Goal: Transaction & Acquisition: Purchase product/service

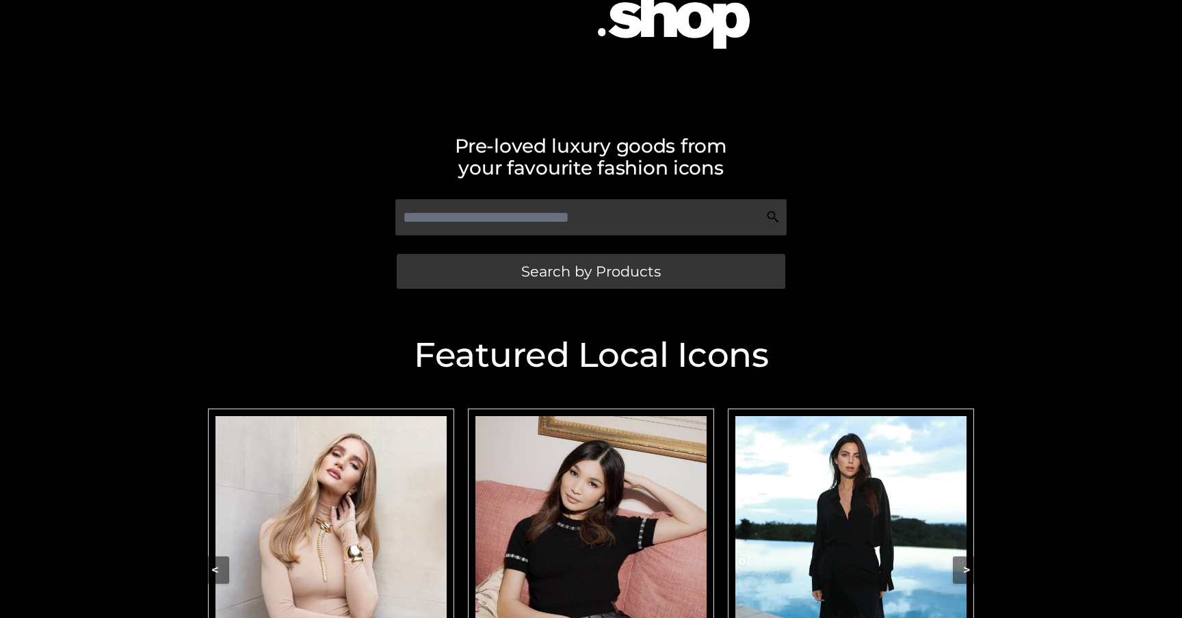
scroll to position [255, 0]
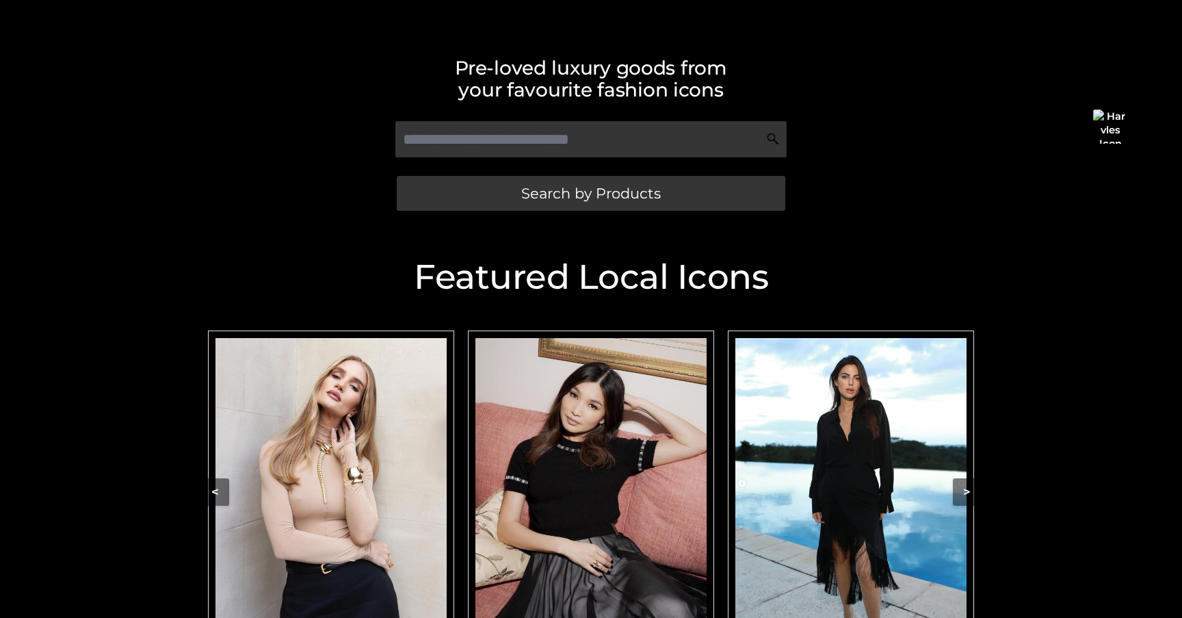
click at [368, 465] on img "Carousel Navigation" at bounding box center [331, 482] width 231 height 289
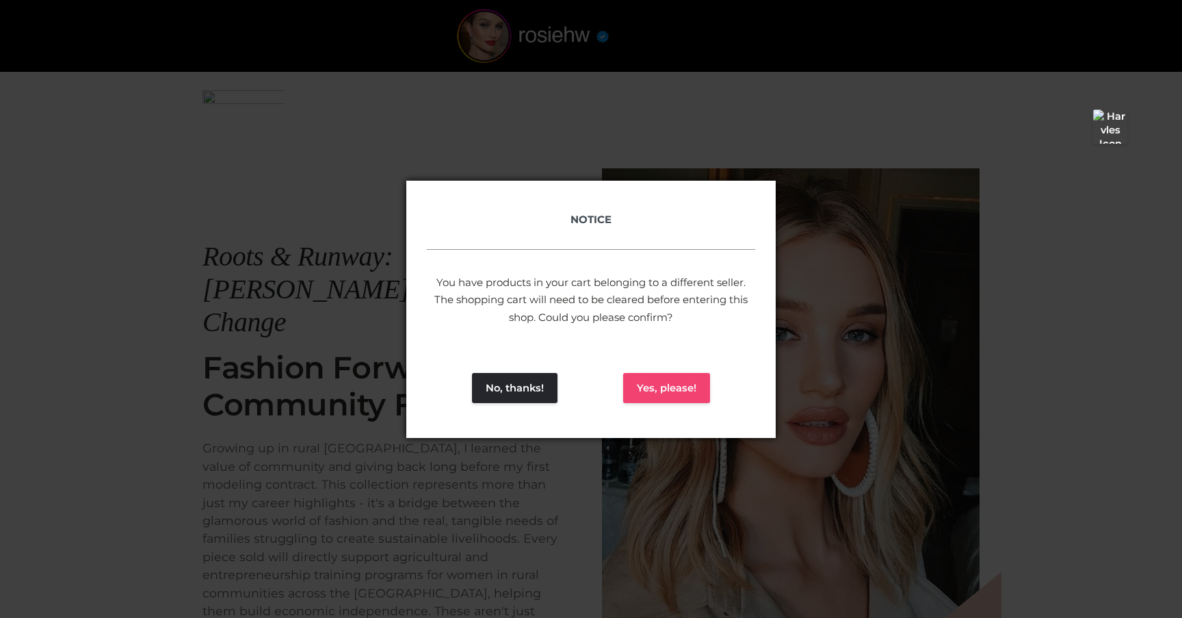
click at [704, 389] on button "Yes, please!" at bounding box center [666, 388] width 87 height 30
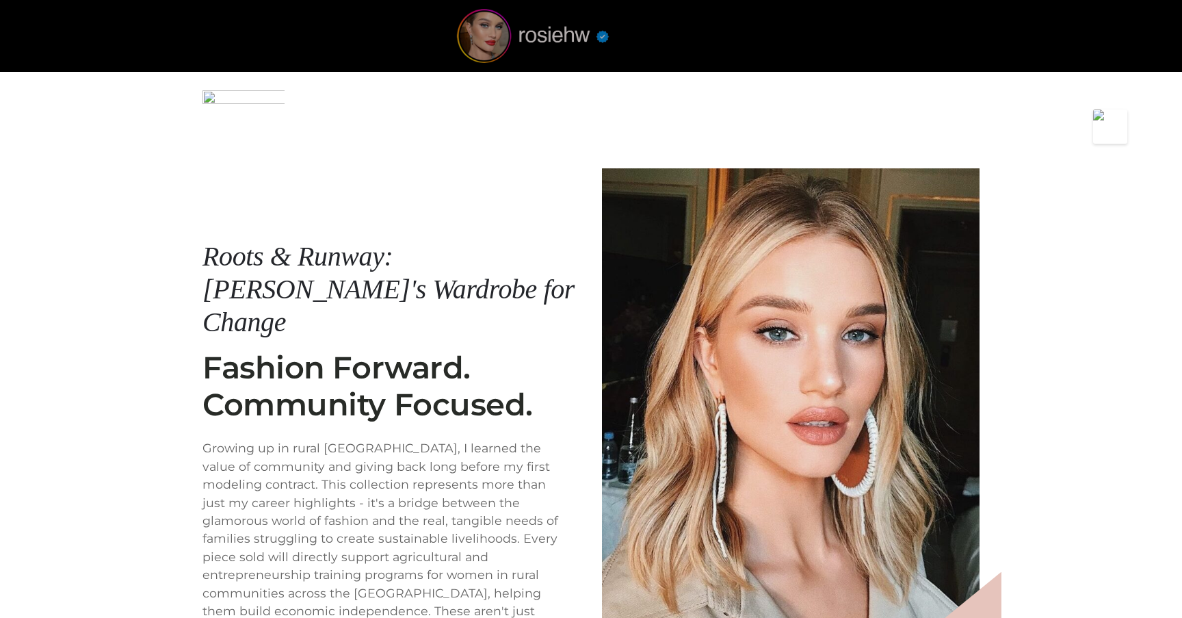
click at [502, 29] on img at bounding box center [532, 36] width 205 height 54
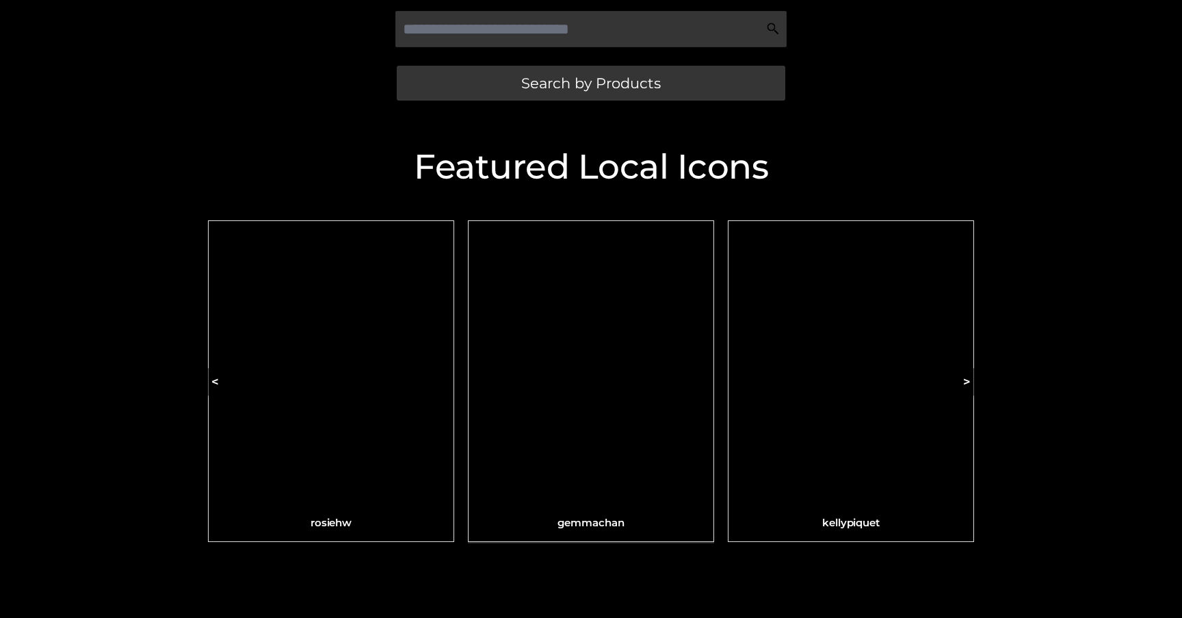
scroll to position [412, 0]
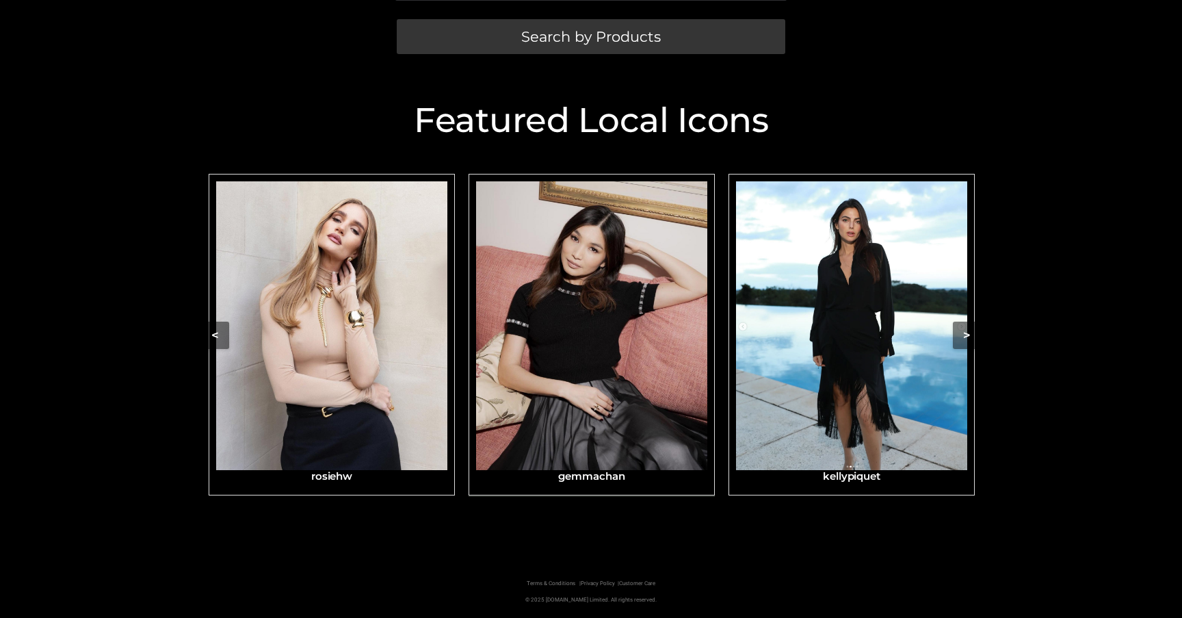
click at [536, 417] on img "Carousel Navigation" at bounding box center [591, 325] width 231 height 289
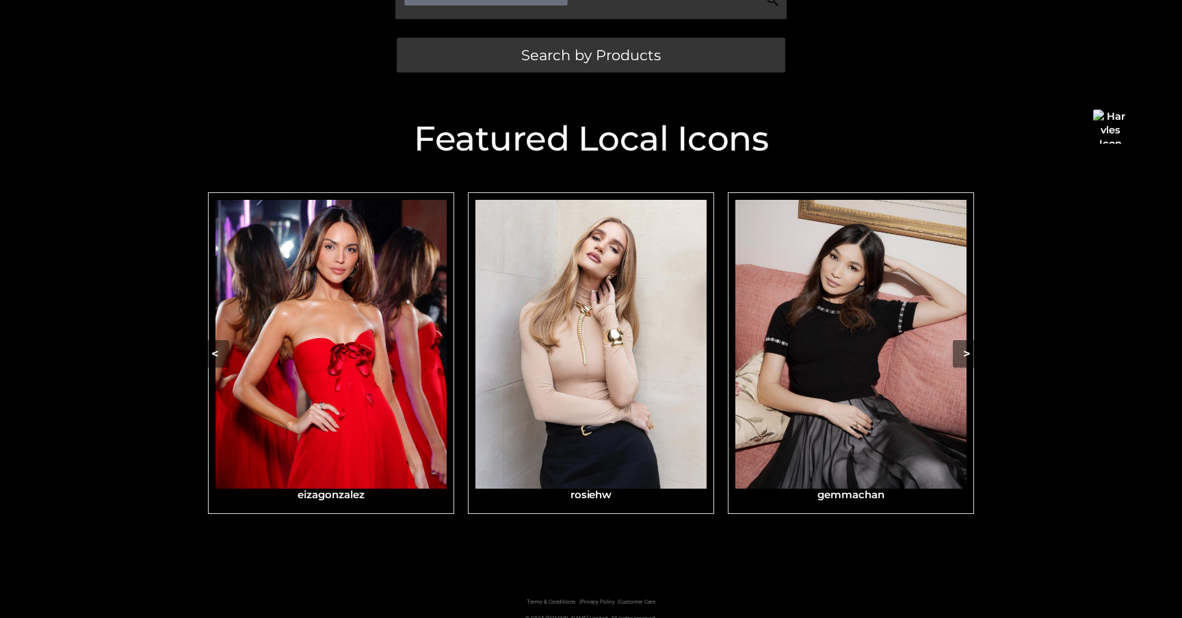
scroll to position [400, 0]
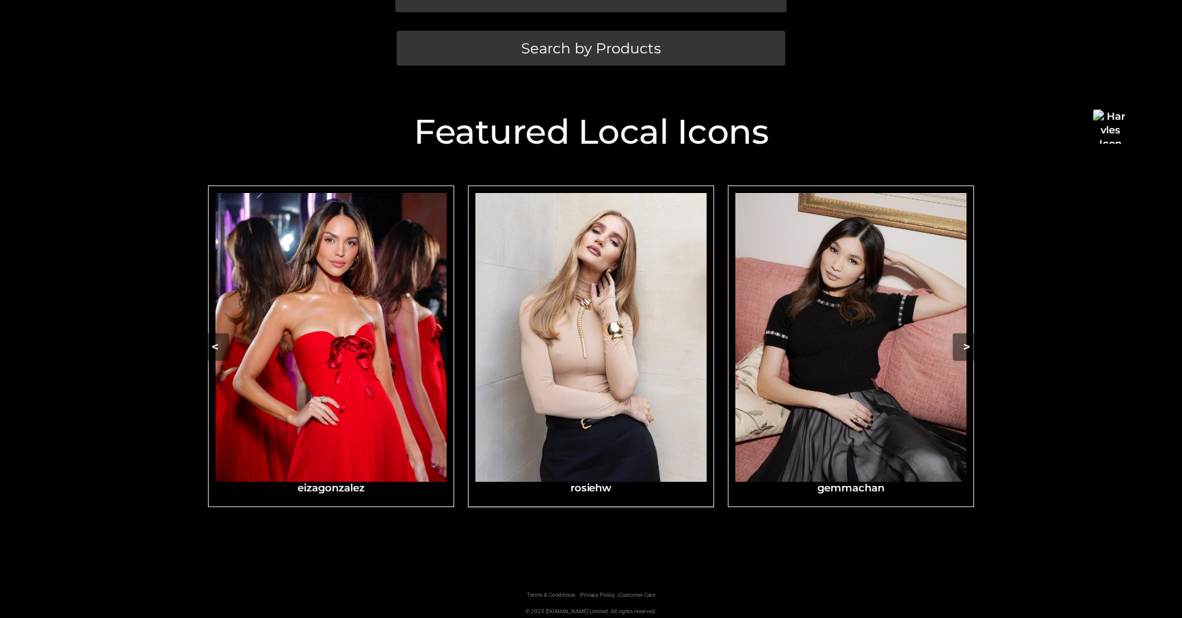
click at [592, 259] on img "Carousel Navigation" at bounding box center [590, 337] width 231 height 289
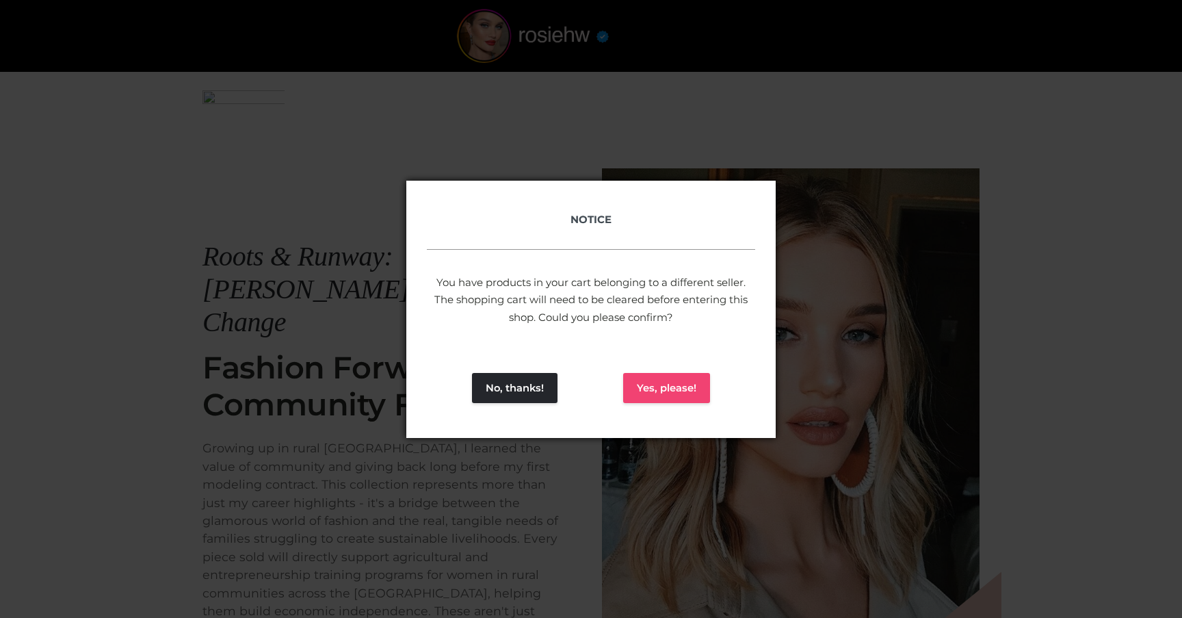
click at [627, 393] on button "Yes, please!" at bounding box center [666, 388] width 87 height 30
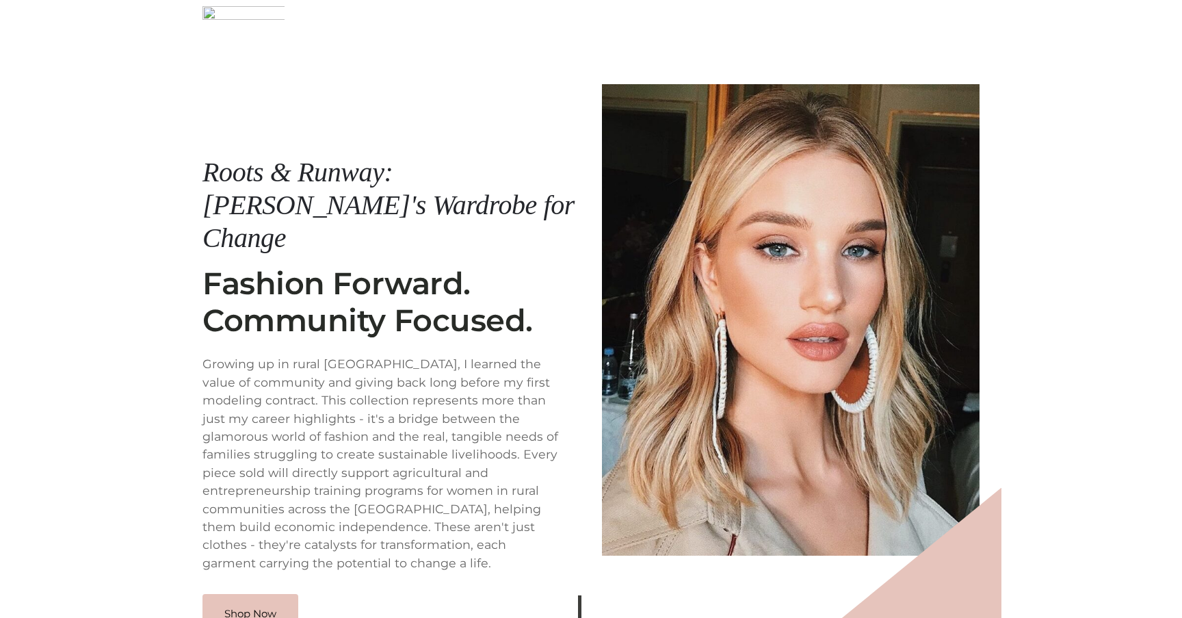
scroll to position [170, 0]
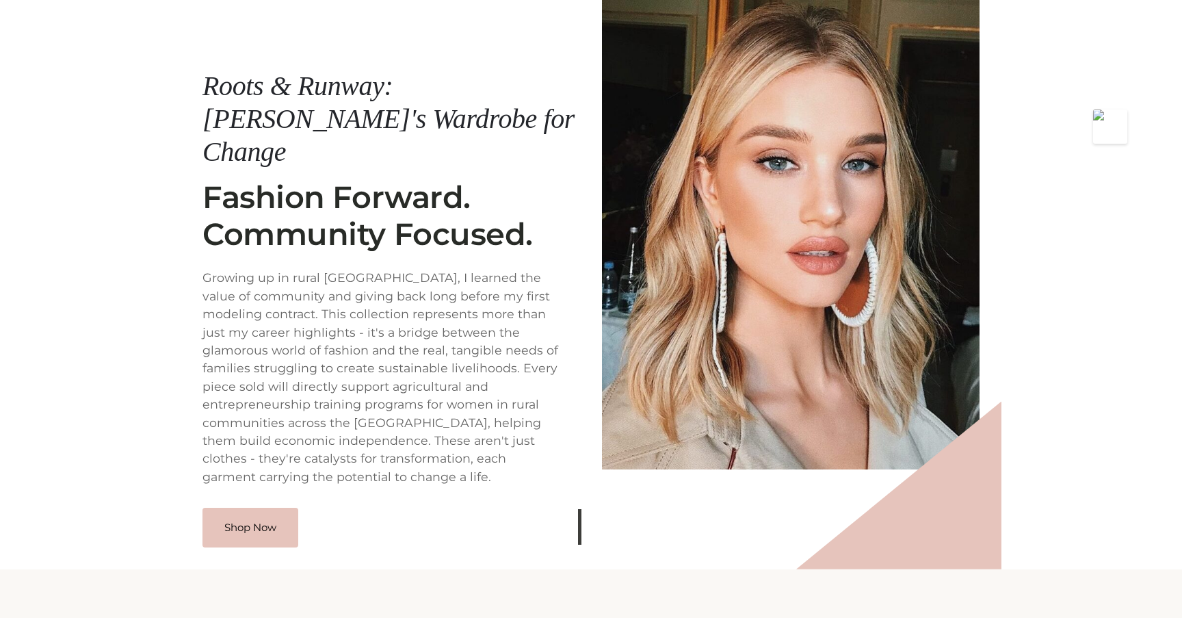
click at [252, 517] on div "Roots & Runway: Rosie's Wardrobe for Change Shop Now Roots & Runway: Rosie's Wa…" at bounding box center [591, 233] width 821 height 671
click at [252, 506] on link "Shop Now" at bounding box center [251, 526] width 96 height 40
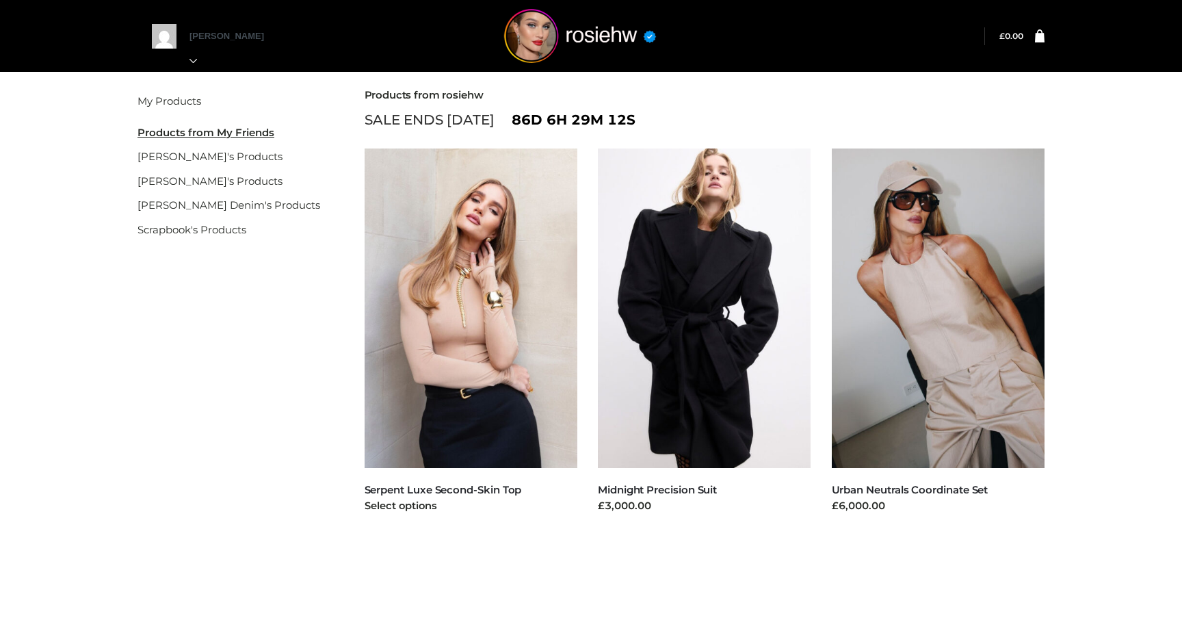
click at [460, 259] on img at bounding box center [471, 307] width 213 height 319
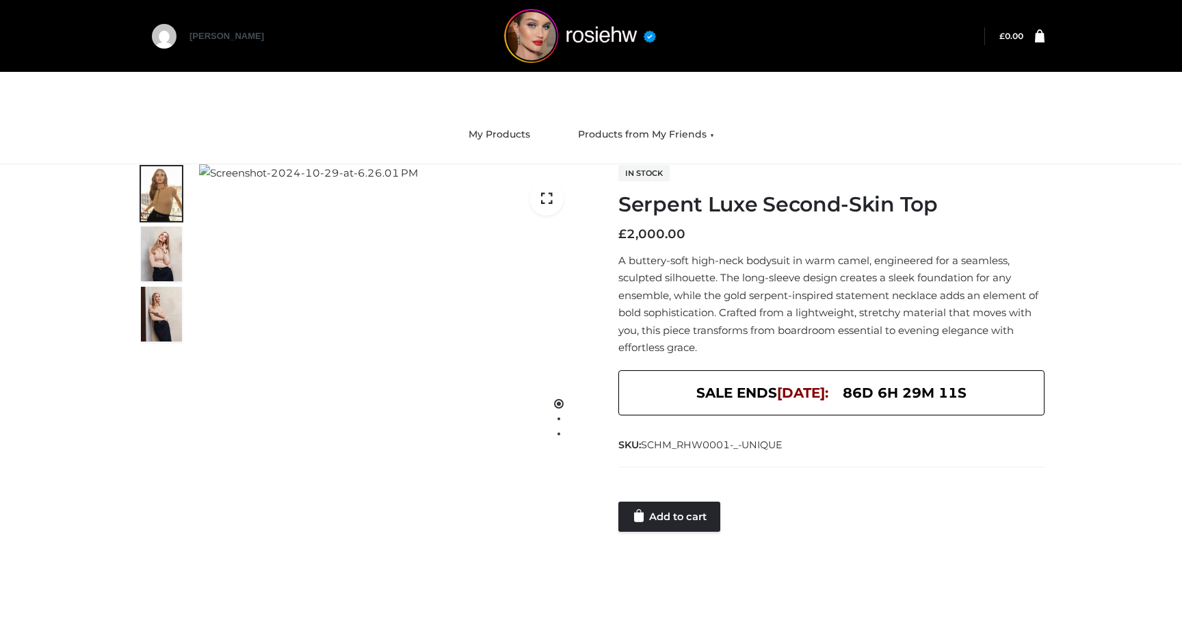
click at [666, 498] on div at bounding box center [831, 487] width 426 height 27
click at [663, 511] on link "Add to cart" at bounding box center [669, 516] width 102 height 30
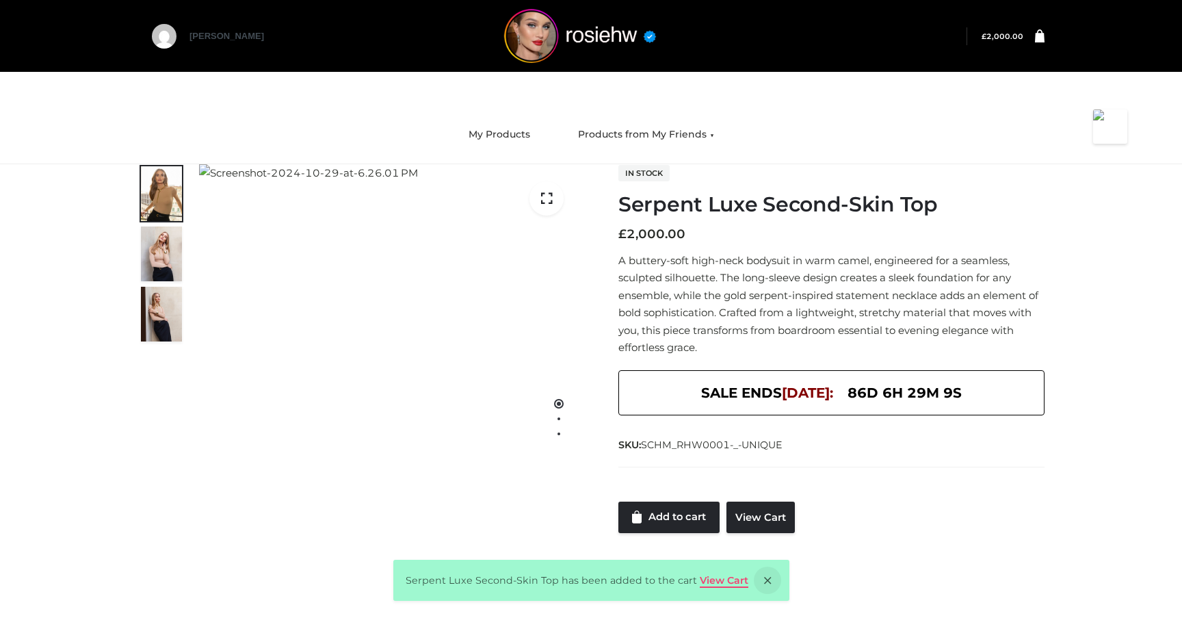
click at [718, 582] on link "View Cart" at bounding box center [724, 580] width 49 height 12
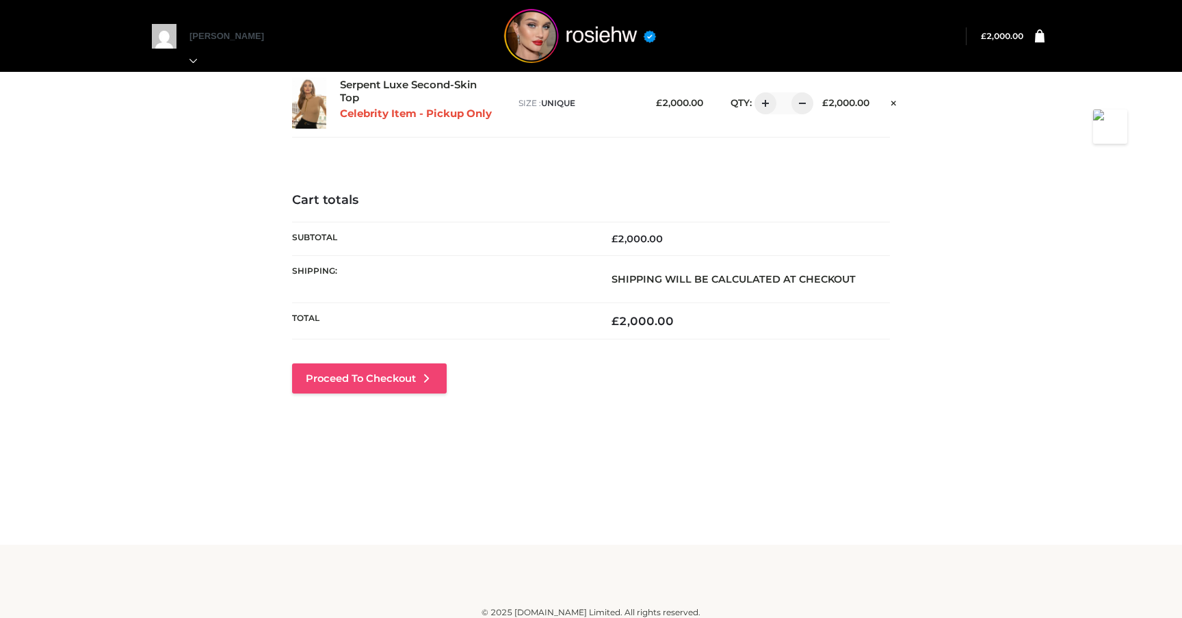
click at [410, 379] on link "Proceed to Checkout" at bounding box center [369, 378] width 155 height 30
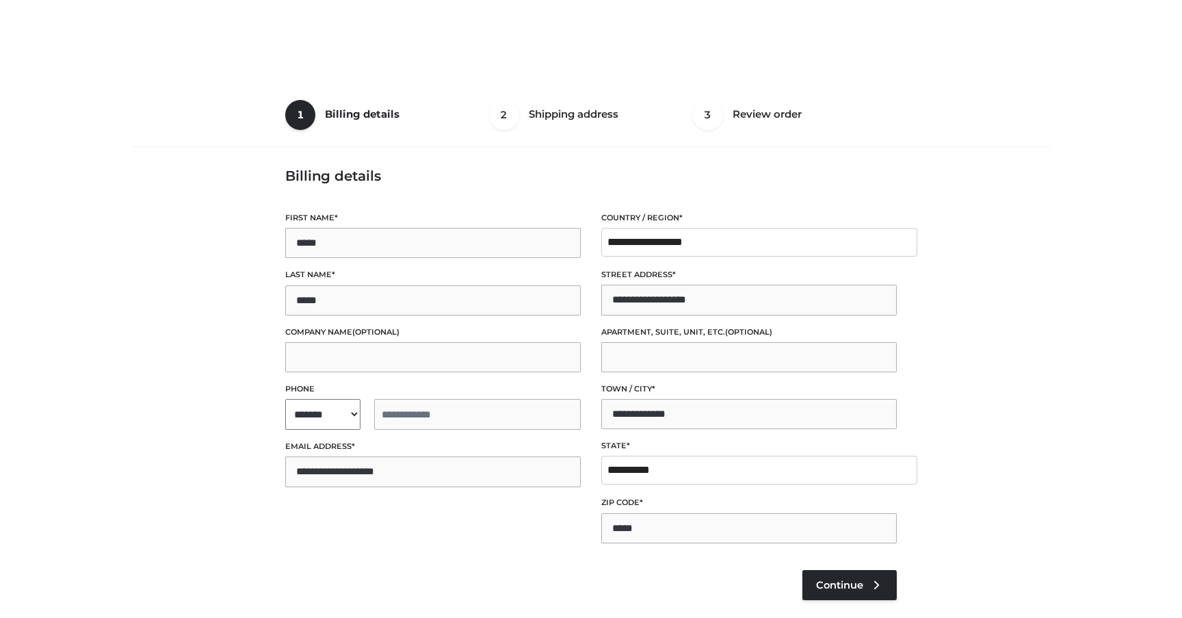
select select "**"
type input "**********"
select select "**"
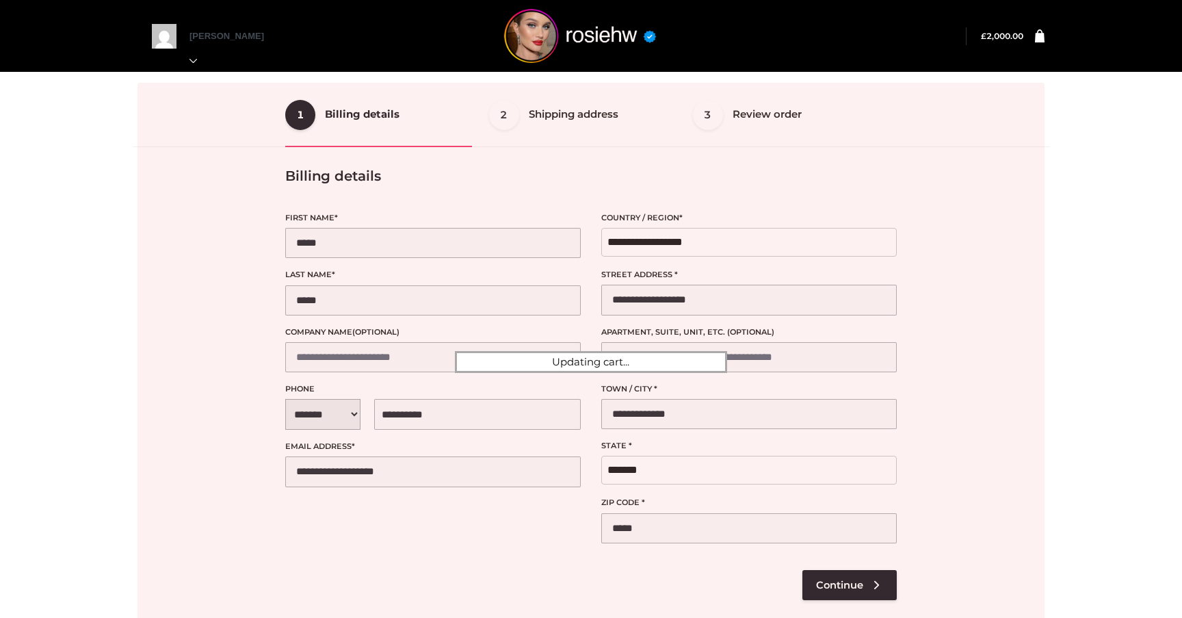
click at [827, 587] on div at bounding box center [591, 362] width 907 height 558
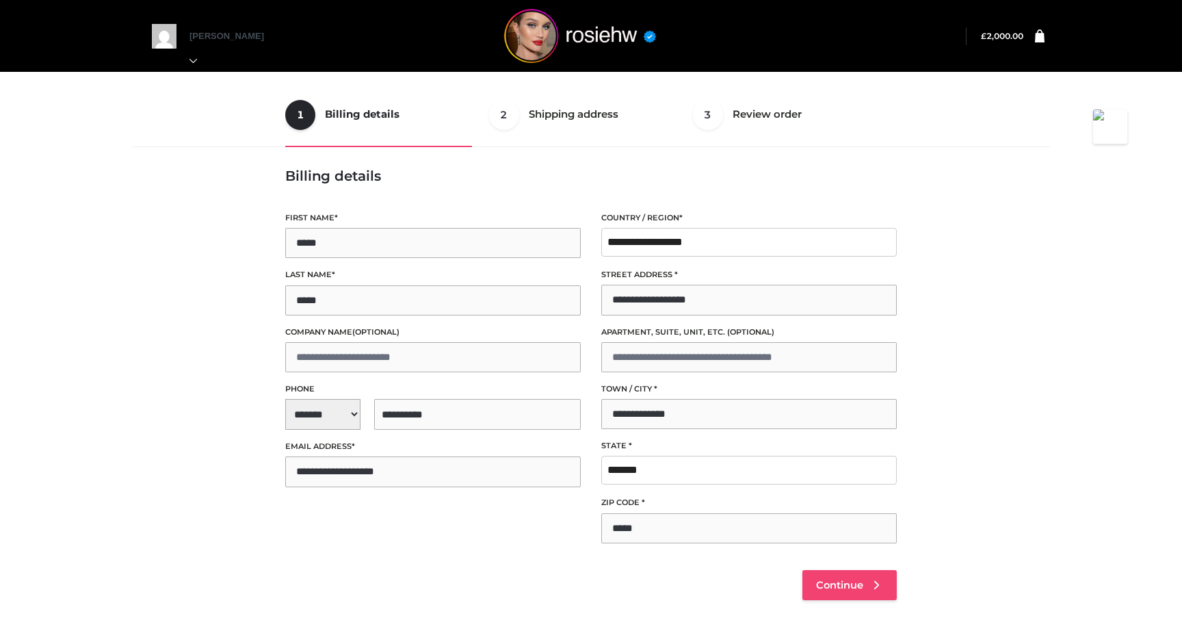
click at [832, 580] on span "Continue" at bounding box center [839, 585] width 47 height 12
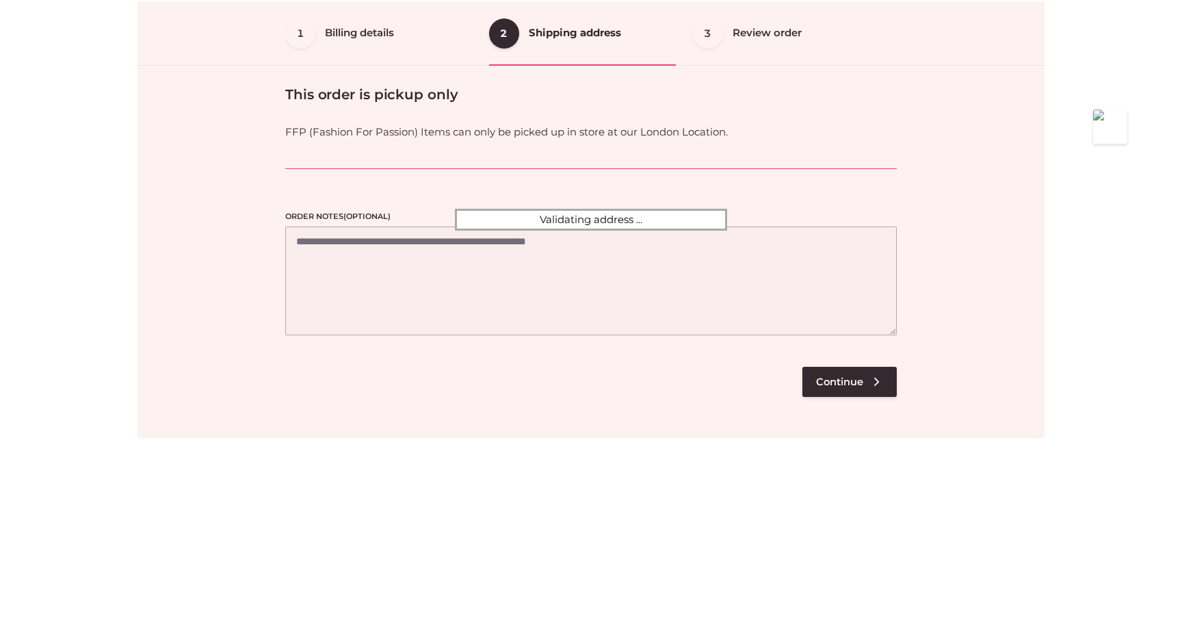
scroll to position [83, 0]
click at [826, 379] on div at bounding box center [591, 218] width 907 height 436
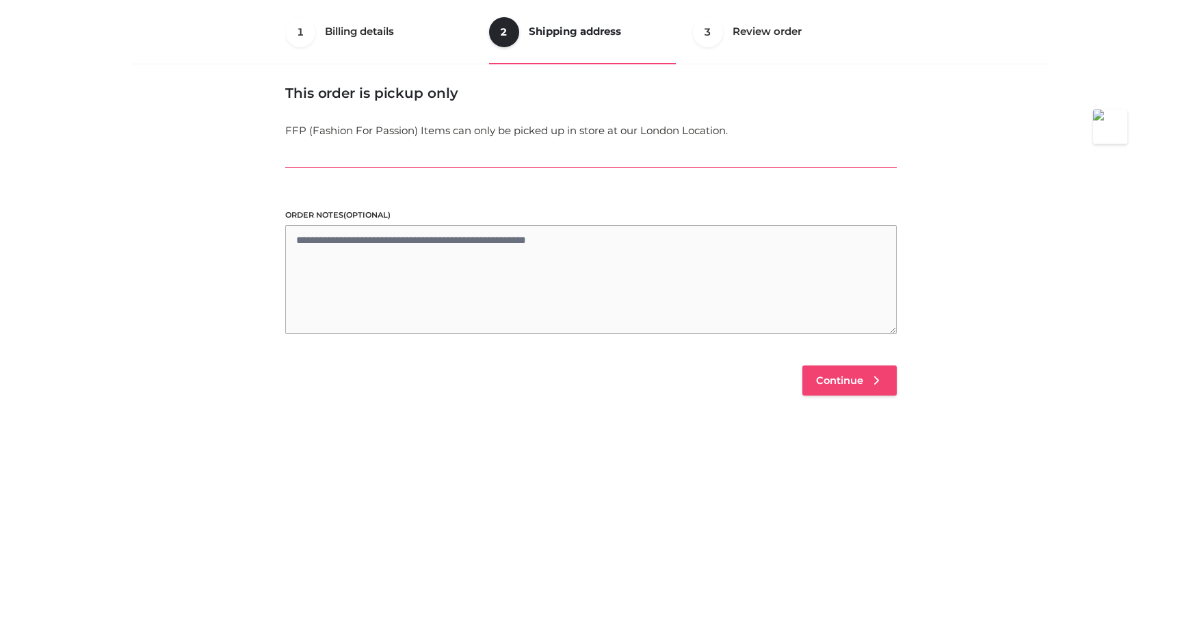
click at [825, 393] on link "Continue" at bounding box center [850, 380] width 94 height 30
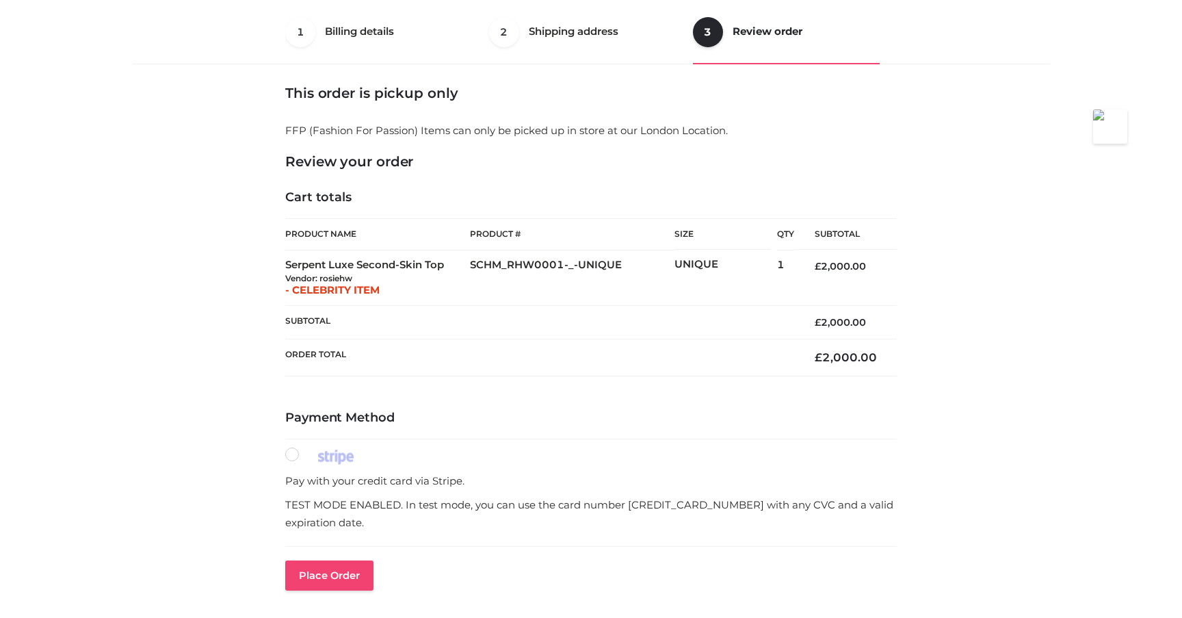
click at [341, 577] on button "Place order" at bounding box center [329, 575] width 88 height 30
